Goal: Information Seeking & Learning: Learn about a topic

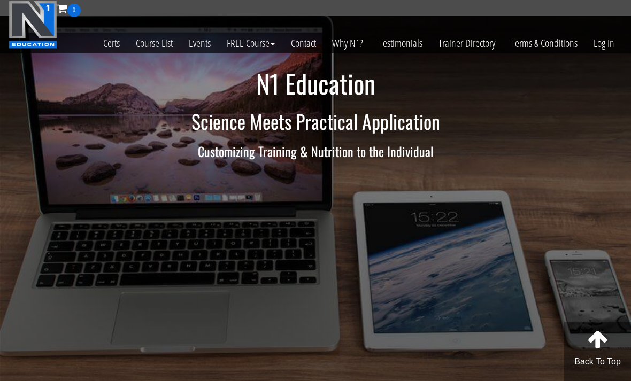
click at [603, 38] on link "Log In" at bounding box center [603, 43] width 37 height 52
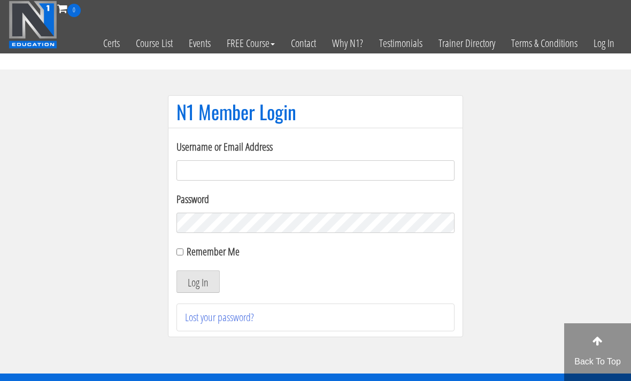
scroll to position [76, 0]
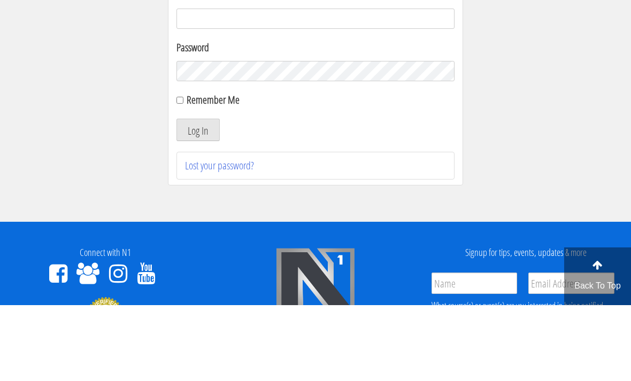
type input "emanueleinvernizzi00@gmail.com"
click at [198, 206] on button "Log In" at bounding box center [197, 206] width 43 height 22
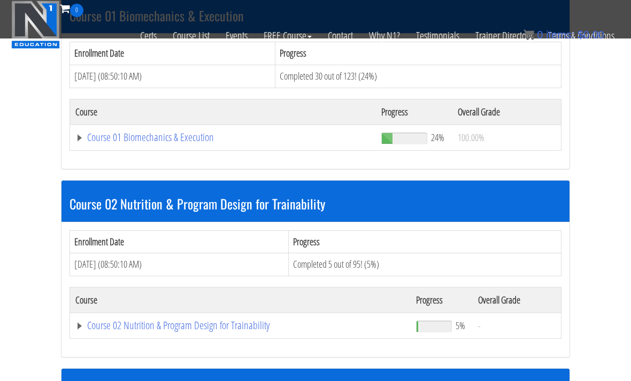
scroll to position [354, 0]
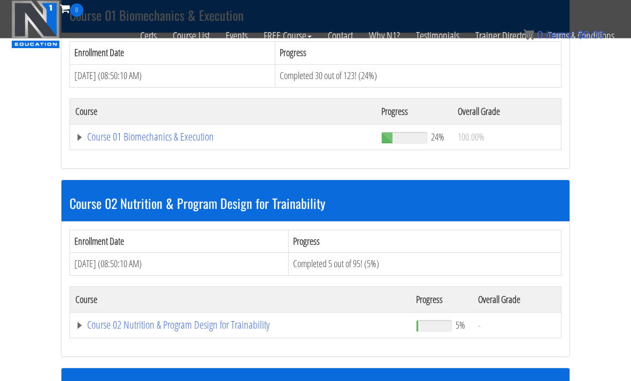
click at [121, 138] on link "Course 01 Biomechanics & Execution" at bounding box center [222, 137] width 295 height 11
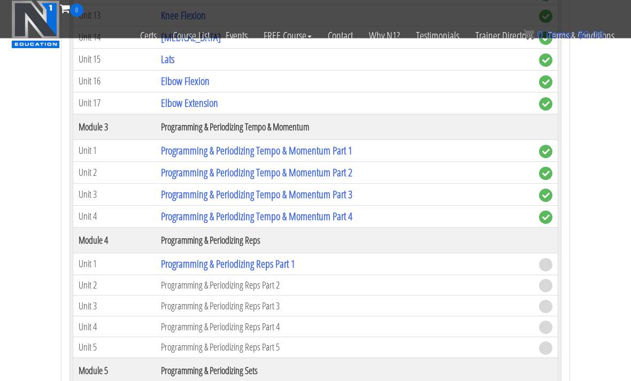
scroll to position [1015, 0]
click at [169, 264] on link "Programming & Periodizing Reps Part 1" at bounding box center [228, 264] width 134 height 14
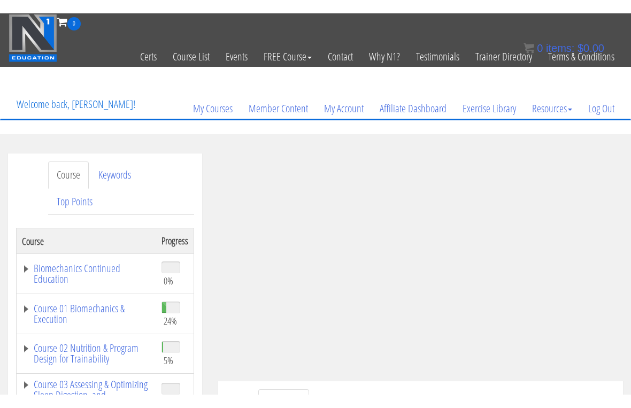
scroll to position [13, 0]
